Goal: Task Accomplishment & Management: Use online tool/utility

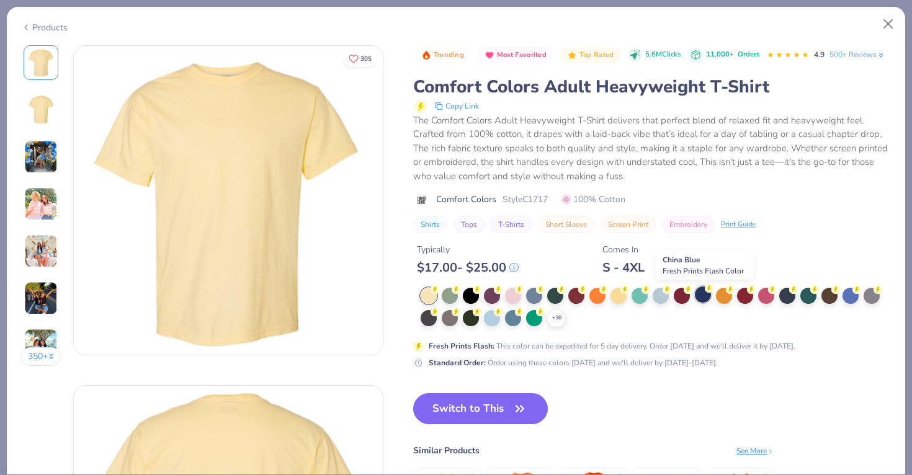
click at [701, 295] on div at bounding box center [703, 295] width 16 height 16
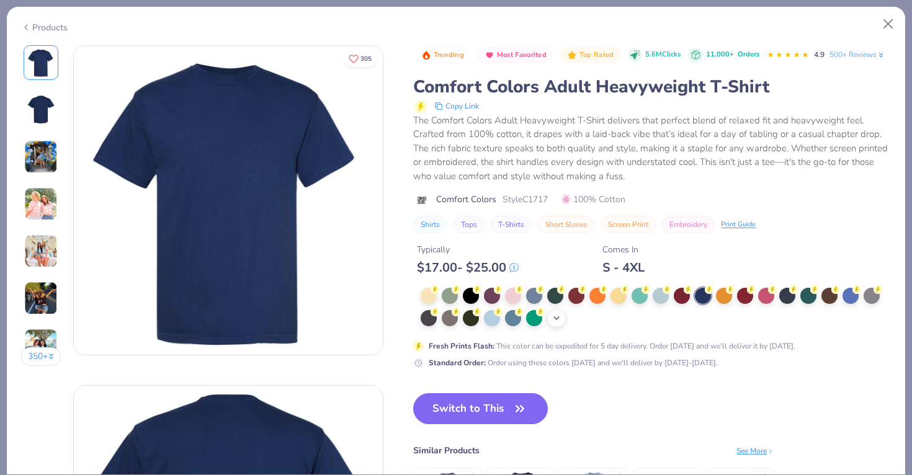
click at [559, 322] on icon at bounding box center [556, 318] width 10 height 10
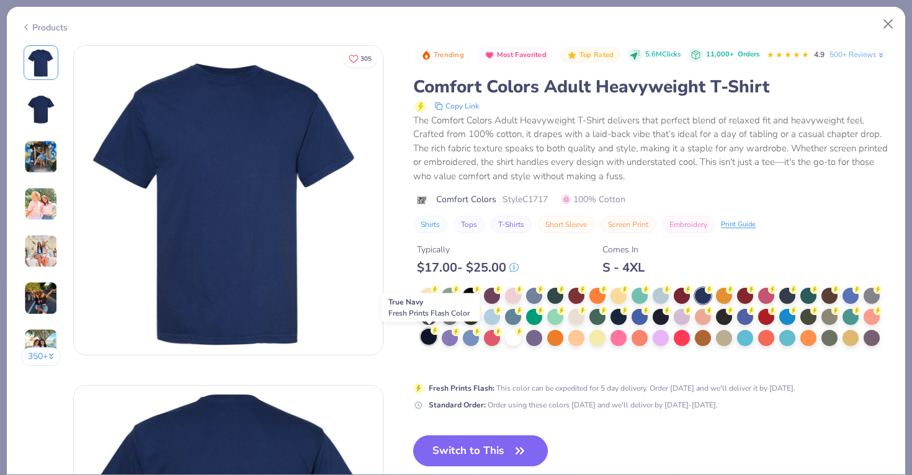
click at [429, 337] on div at bounding box center [428, 337] width 16 height 16
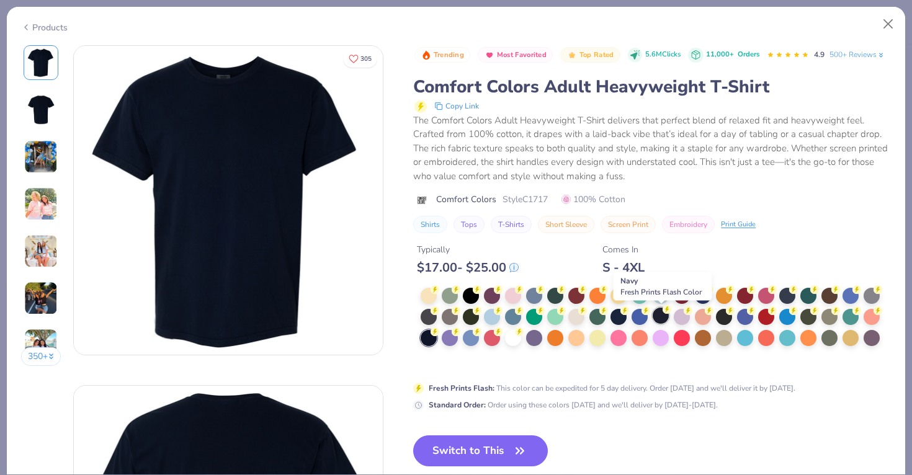
click at [662, 323] on div at bounding box center [660, 316] width 16 height 16
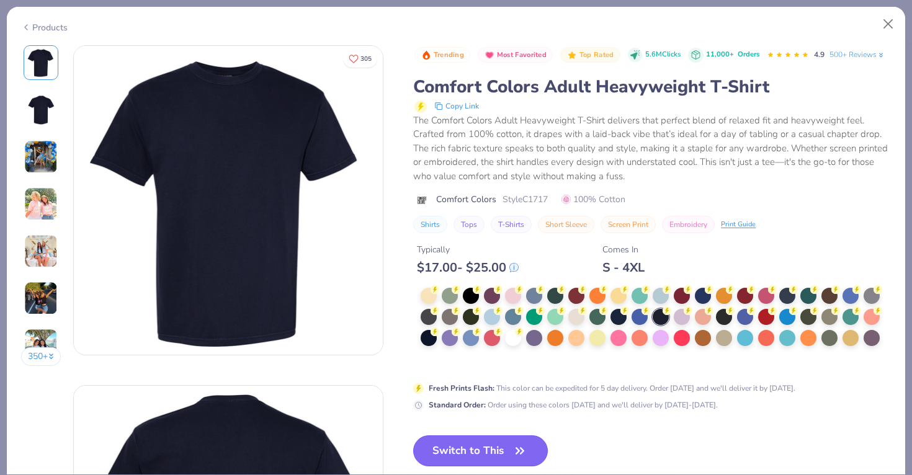
click at [465, 444] on button "Switch to This" at bounding box center [480, 450] width 135 height 31
click at [471, 456] on button "Switch to This" at bounding box center [480, 450] width 135 height 31
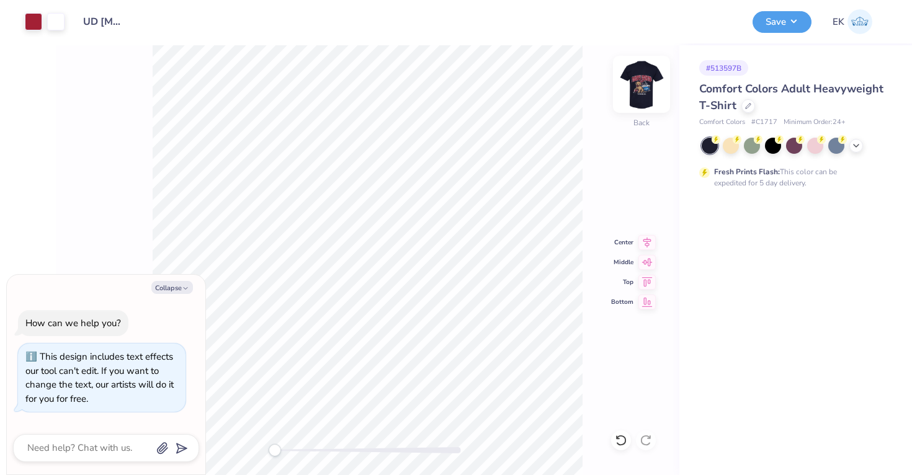
click at [637, 87] on img at bounding box center [641, 85] width 50 height 50
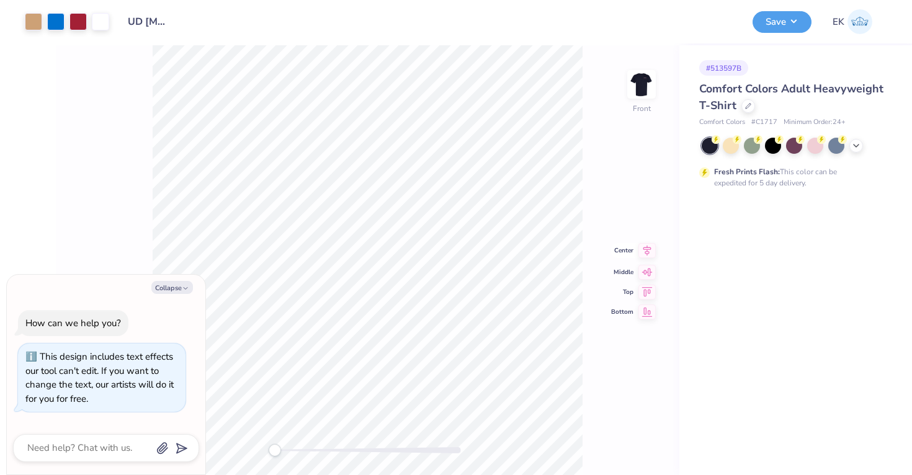
click at [643, 254] on icon at bounding box center [646, 250] width 17 height 15
click at [647, 241] on icon at bounding box center [647, 241] width 8 height 11
click at [778, 31] on div "Save" at bounding box center [781, 22] width 59 height 22
click at [782, 27] on button "Save" at bounding box center [781, 20] width 59 height 22
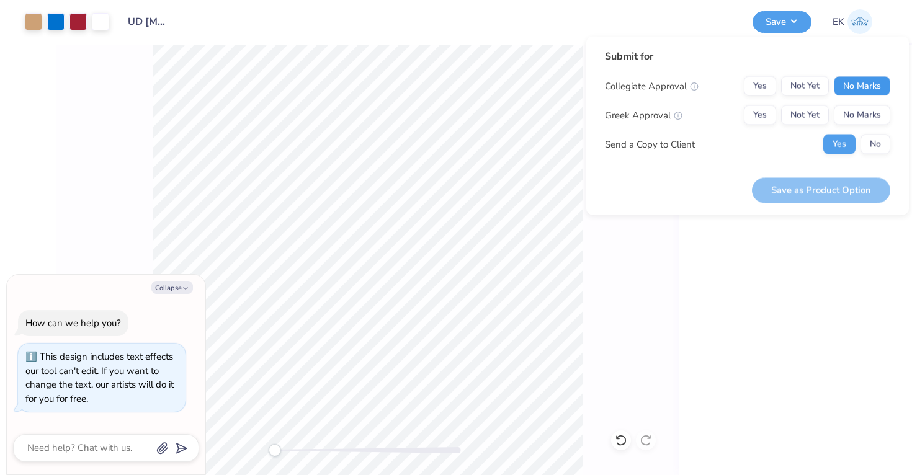
click at [857, 84] on button "No Marks" at bounding box center [862, 86] width 56 height 20
click at [767, 113] on button "Yes" at bounding box center [760, 115] width 32 height 20
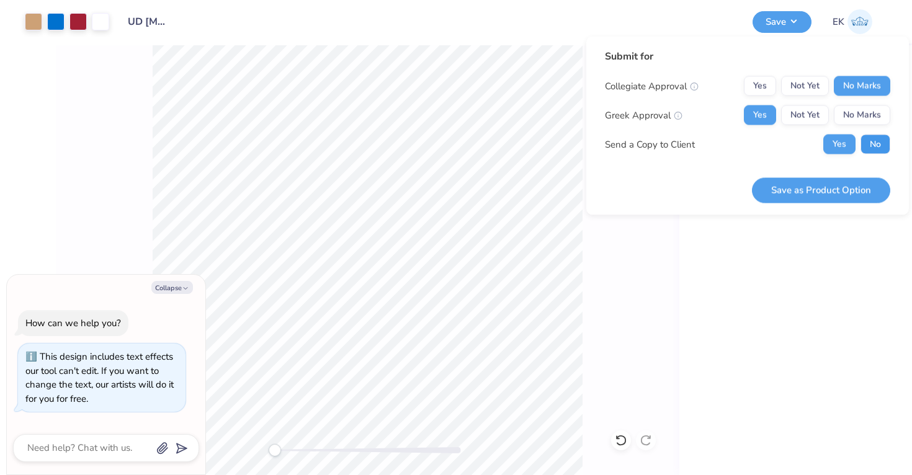
click at [870, 149] on button "No" at bounding box center [875, 145] width 30 height 20
click at [834, 194] on button "Save as Product Option" at bounding box center [821, 189] width 138 height 25
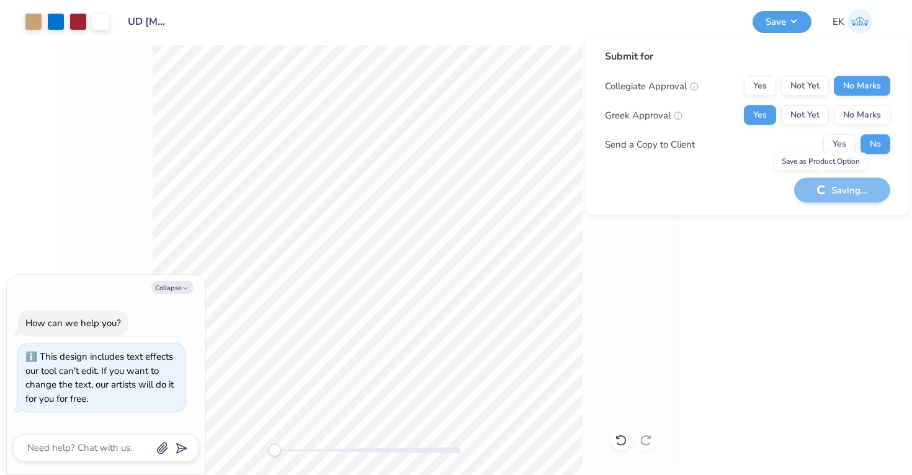
type textarea "x"
